Goal: Ask a question

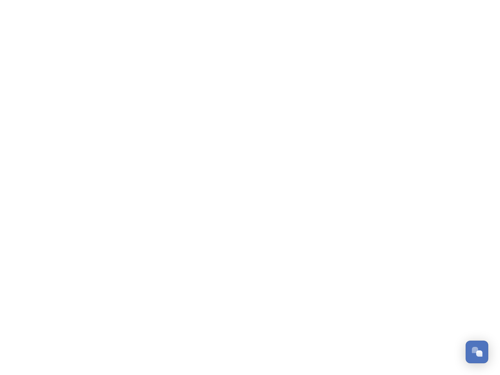
click at [477, 352] on div "Open Chat" at bounding box center [480, 354] width 6 height 6
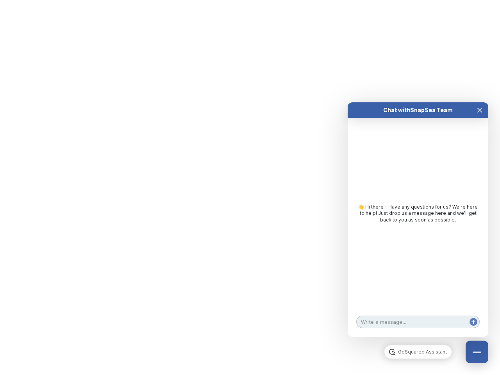
click at [480, 0] on html "/p/c/shaping-west-[GEOGRAPHIC_DATA]/[GEOGRAPHIC_DATA]-west-[GEOGRAPHIC_DATA] Di…" at bounding box center [250, 0] width 500 height 0
click at [418, 337] on div "Chat with SnapSea Team GoSquared Assistant 👋 Hi there - Have any questions for …" at bounding box center [418, 219] width 141 height 235
click at [418, 228] on div "👋 Hi there - Have any questions for us? We’re here to help! Just drop us a mess…" at bounding box center [418, 215] width 141 height 195
click at [480, 118] on div "👋 Hi there - Have any questions for us? We’re here to help! Just drop us a mess…" at bounding box center [418, 215] width 141 height 195
click at [474, 330] on div "Chat with SnapSea Team GoSquared Assistant 👋 Hi there - Have any questions for …" at bounding box center [418, 219] width 141 height 235
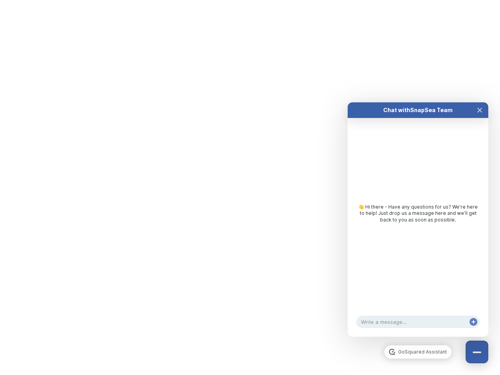
click at [474, 330] on div "Chat with SnapSea Team GoSquared Assistant 👋 Hi there - Have any questions for …" at bounding box center [418, 219] width 141 height 235
click at [250, 0] on html "/p/c/shaping-west-[GEOGRAPHIC_DATA]/[GEOGRAPHIC_DATA]-west-[GEOGRAPHIC_DATA] Di…" at bounding box center [250, 0] width 500 height 0
click at [244, 0] on html "/p/c/shaping-west-[GEOGRAPHIC_DATA]/[GEOGRAPHIC_DATA]-west-[GEOGRAPHIC_DATA] Di…" at bounding box center [250, 0] width 500 height 0
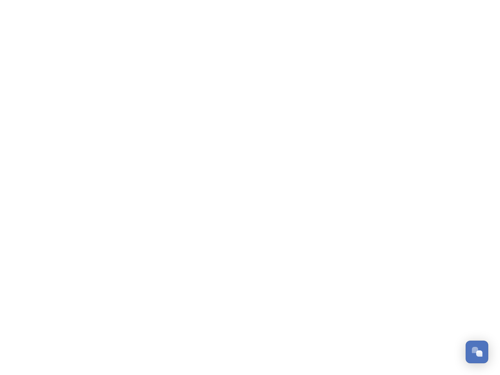
click at [477, 352] on div "Open Chat" at bounding box center [480, 354] width 6 height 6
click at [480, 0] on html "/p/c/shaping-west-[GEOGRAPHIC_DATA]/[GEOGRAPHIC_DATA]-west-[GEOGRAPHIC_DATA] Di…" at bounding box center [250, 0] width 500 height 0
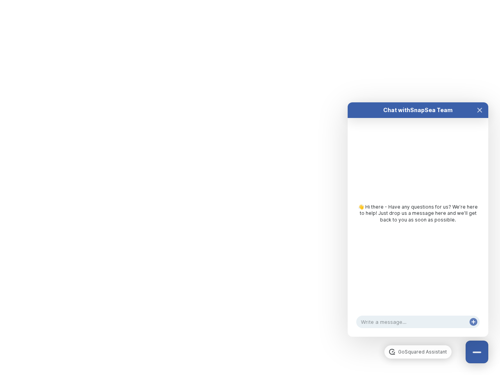
click at [418, 337] on div "Chat with SnapSea Team GoSquared Assistant 👋 Hi there - Have any questions for …" at bounding box center [418, 219] width 141 height 235
click at [418, 223] on div "👋 Hi there - Have any questions for us? We’re here to help! Just drop us a mess…" at bounding box center [418, 214] width 125 height 20
click at [480, 112] on icon "Close Chat" at bounding box center [480, 110] width 4 height 4
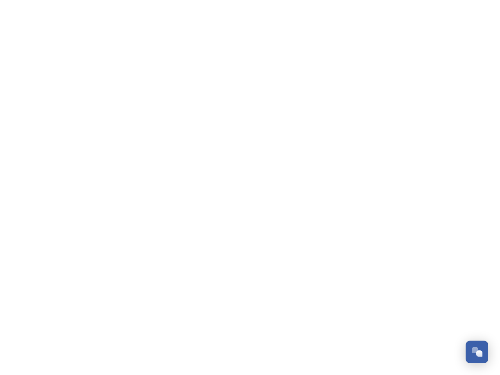
click at [474, 0] on html "/p/c/shaping-west-[GEOGRAPHIC_DATA]/[GEOGRAPHIC_DATA]-west-[GEOGRAPHIC_DATA] Di…" at bounding box center [250, 0] width 500 height 0
click at [250, 0] on html "/p/c/shaping-west-[GEOGRAPHIC_DATA]/[GEOGRAPHIC_DATA]-west-[GEOGRAPHIC_DATA] Di…" at bounding box center [250, 0] width 500 height 0
click at [244, 0] on html "/p/c/shaping-west-[GEOGRAPHIC_DATA]/[GEOGRAPHIC_DATA]-west-[GEOGRAPHIC_DATA] Di…" at bounding box center [250, 0] width 500 height 0
